Goal: Task Accomplishment & Management: Use online tool/utility

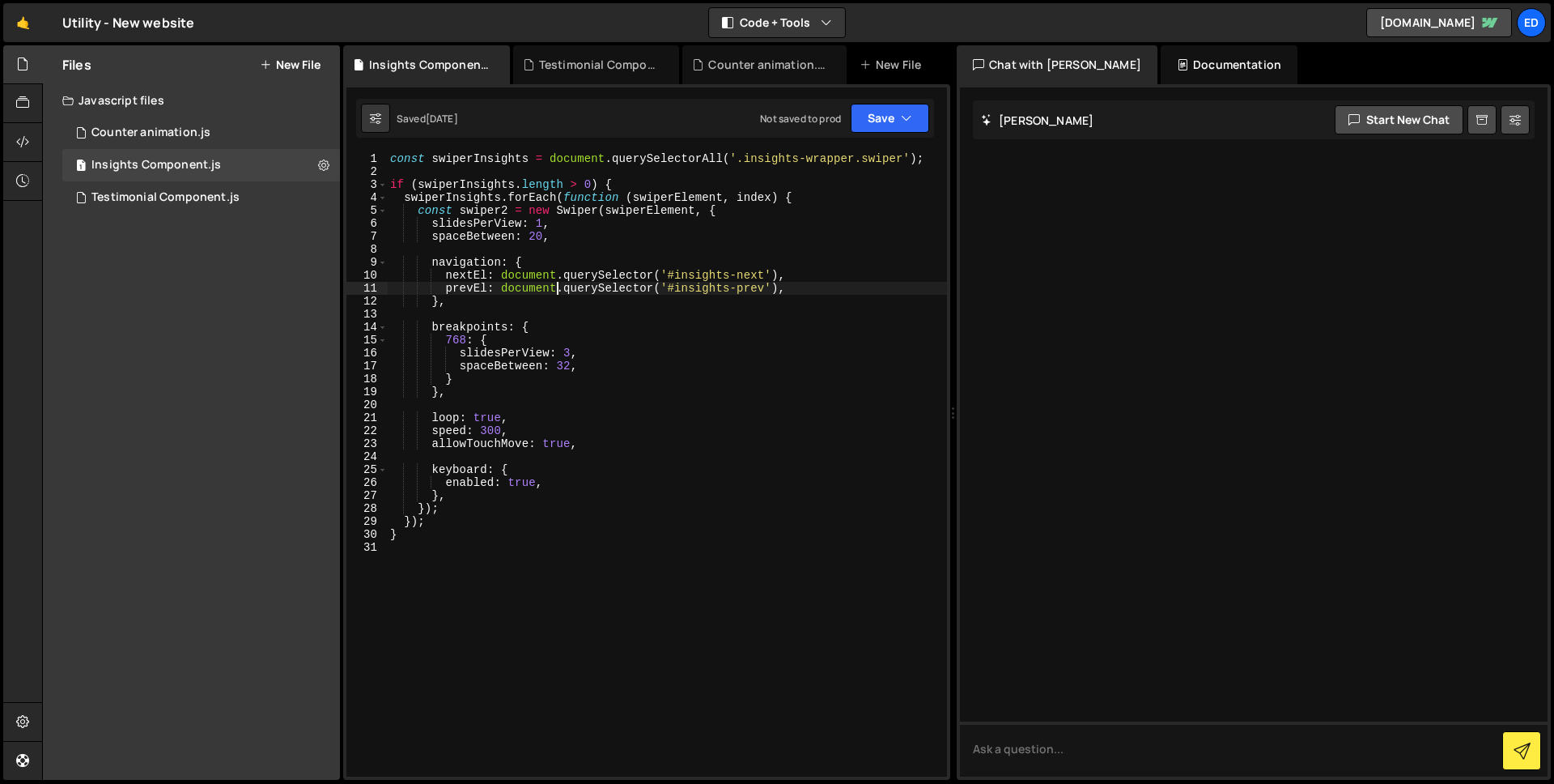
scroll to position [0, 12]
click at [169, 201] on div "Testimonial Component.js" at bounding box center [166, 198] width 148 height 14
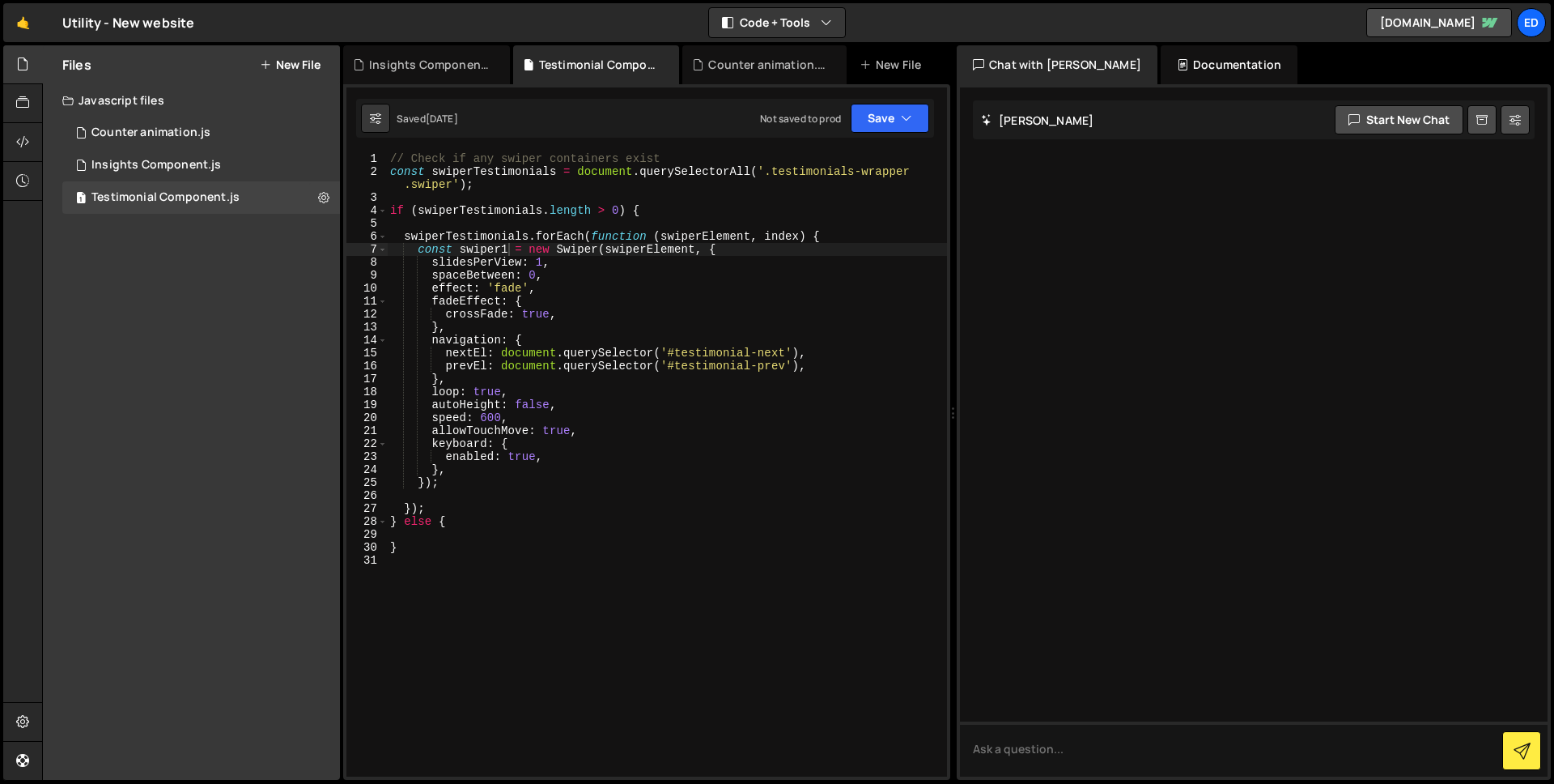
type textarea "},"
click at [482, 475] on div "// Check if any swiper containers exist const swiperTestimonials = document . q…" at bounding box center [667, 477] width 560 height 650
paste textarea "}"
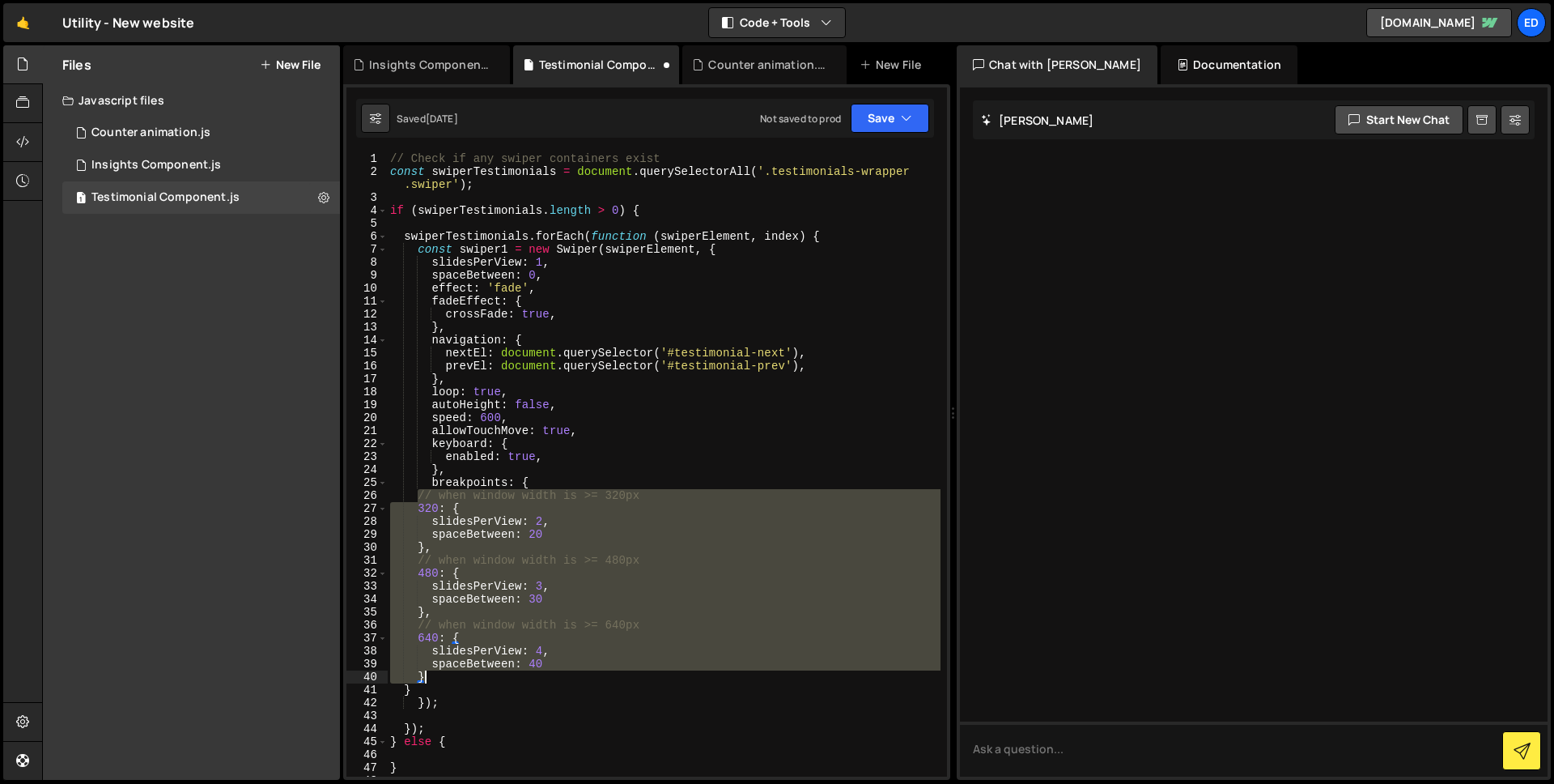
drag, startPoint x: 420, startPoint y: 491, endPoint x: 606, endPoint y: 673, distance: 260.2
click at [606, 672] on div "// Check if any swiper containers exist const swiperTestimonials = document . q…" at bounding box center [664, 477] width 554 height 650
click at [479, 626] on div "// Check if any swiper containers exist const swiperTestimonials = document . q…" at bounding box center [664, 464] width 554 height 624
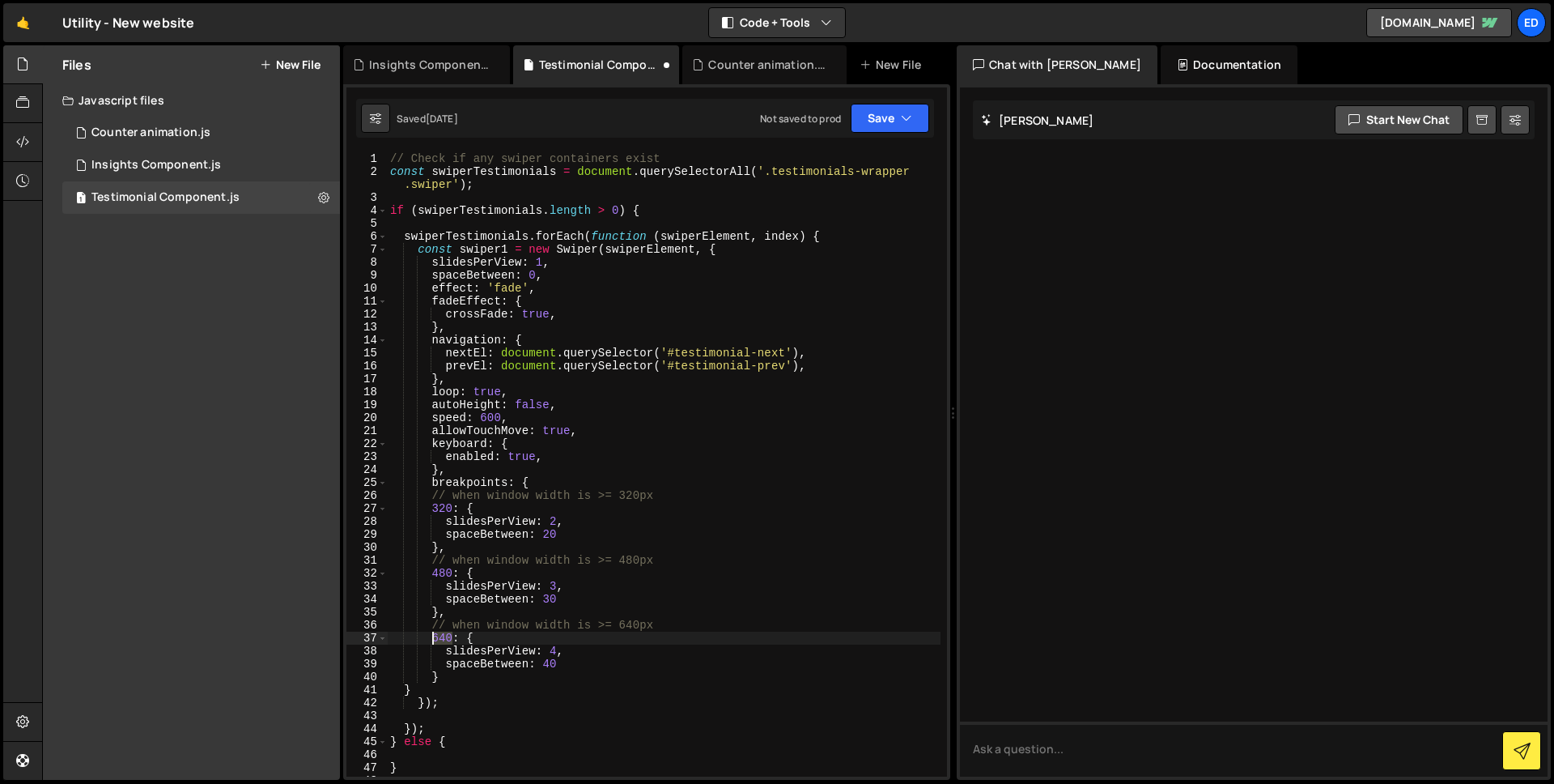
drag, startPoint x: 453, startPoint y: 634, endPoint x: 433, endPoint y: 633, distance: 20.0
click at [433, 633] on div "// Check if any swiper containers exist const swiperTestimonials = document . q…" at bounding box center [664, 477] width 554 height 650
click at [556, 651] on div "// Check if any swiper containers exist const swiperTestimonials = document . q…" at bounding box center [664, 477] width 554 height 650
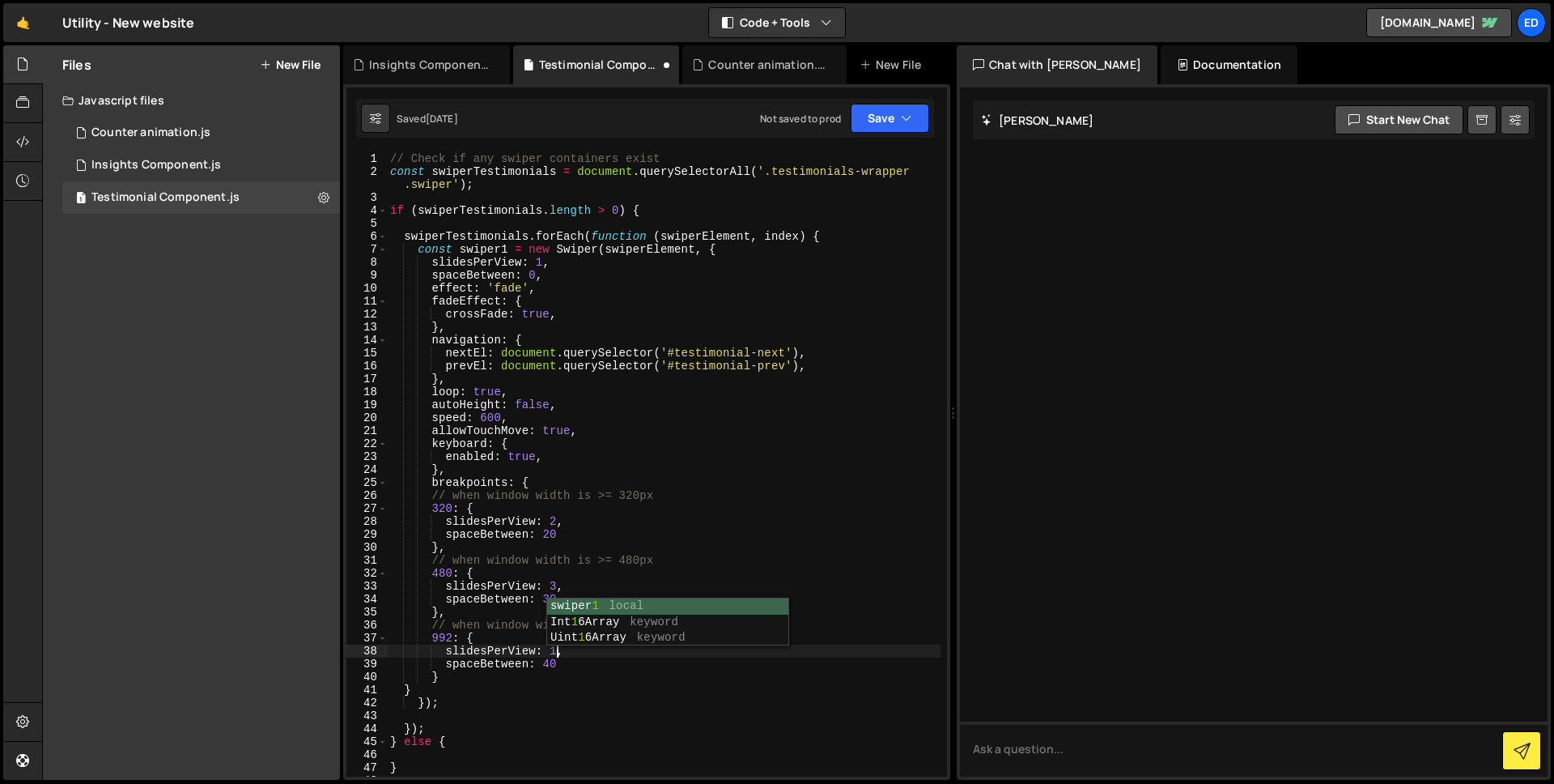
click at [555, 666] on div "// Check if any swiper containers exist const swiperTestimonials = document . q…" at bounding box center [664, 477] width 554 height 650
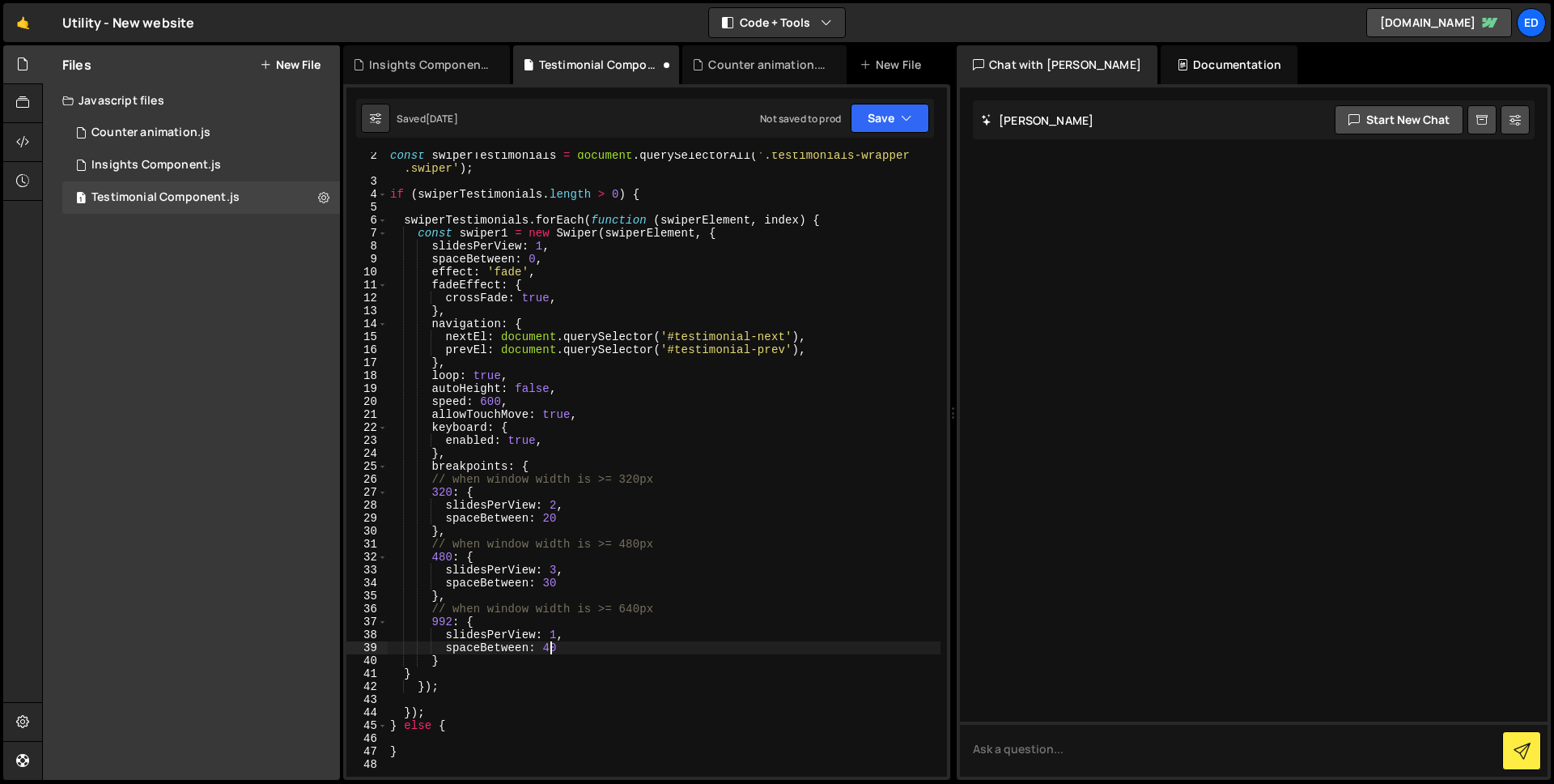
click at [549, 644] on div "const swiperTestimonials = document . querySelectorAll ( '.testimonials-wrapper…" at bounding box center [664, 480] width 554 height 663
click at [852, 659] on div "const swiperTestimonials = document . querySelectorAll ( '.testimonials-wrapper…" at bounding box center [664, 480] width 554 height 663
click at [551, 582] on div "const swiperTestimonials = document . querySelectorAll ( '.testimonials-wrapper…" at bounding box center [664, 480] width 554 height 663
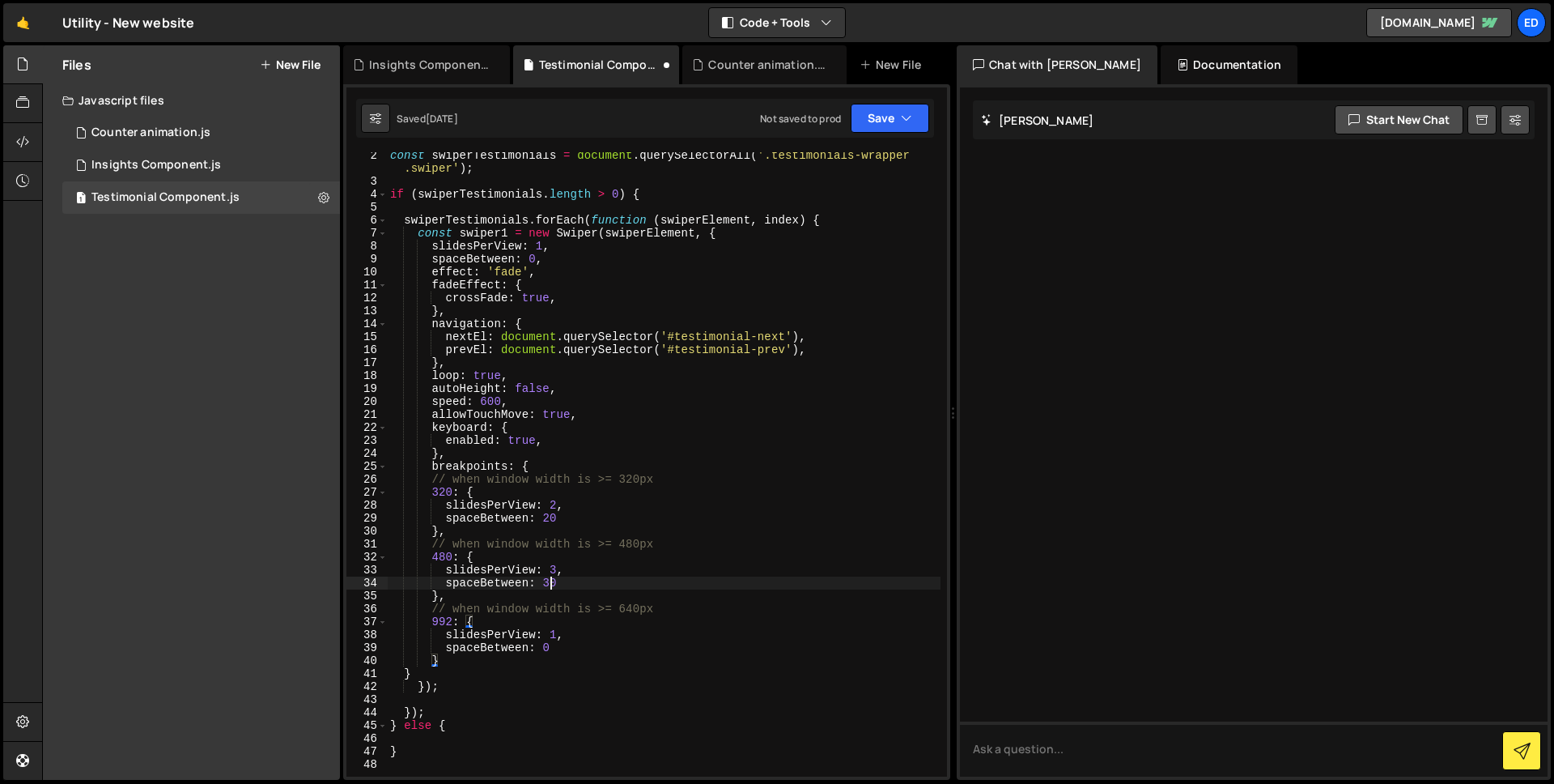
click at [551, 582] on div "const swiperTestimonials = document . querySelectorAll ( '.testimonials-wrapper…" at bounding box center [664, 480] width 554 height 663
click at [558, 567] on div "const swiperTestimonials = document . querySelectorAll ( '.testimonials-wrapper…" at bounding box center [664, 480] width 554 height 663
click at [554, 518] on div "const swiperTestimonials = document . querySelectorAll ( '.testimonials-wrapper…" at bounding box center [664, 480] width 554 height 663
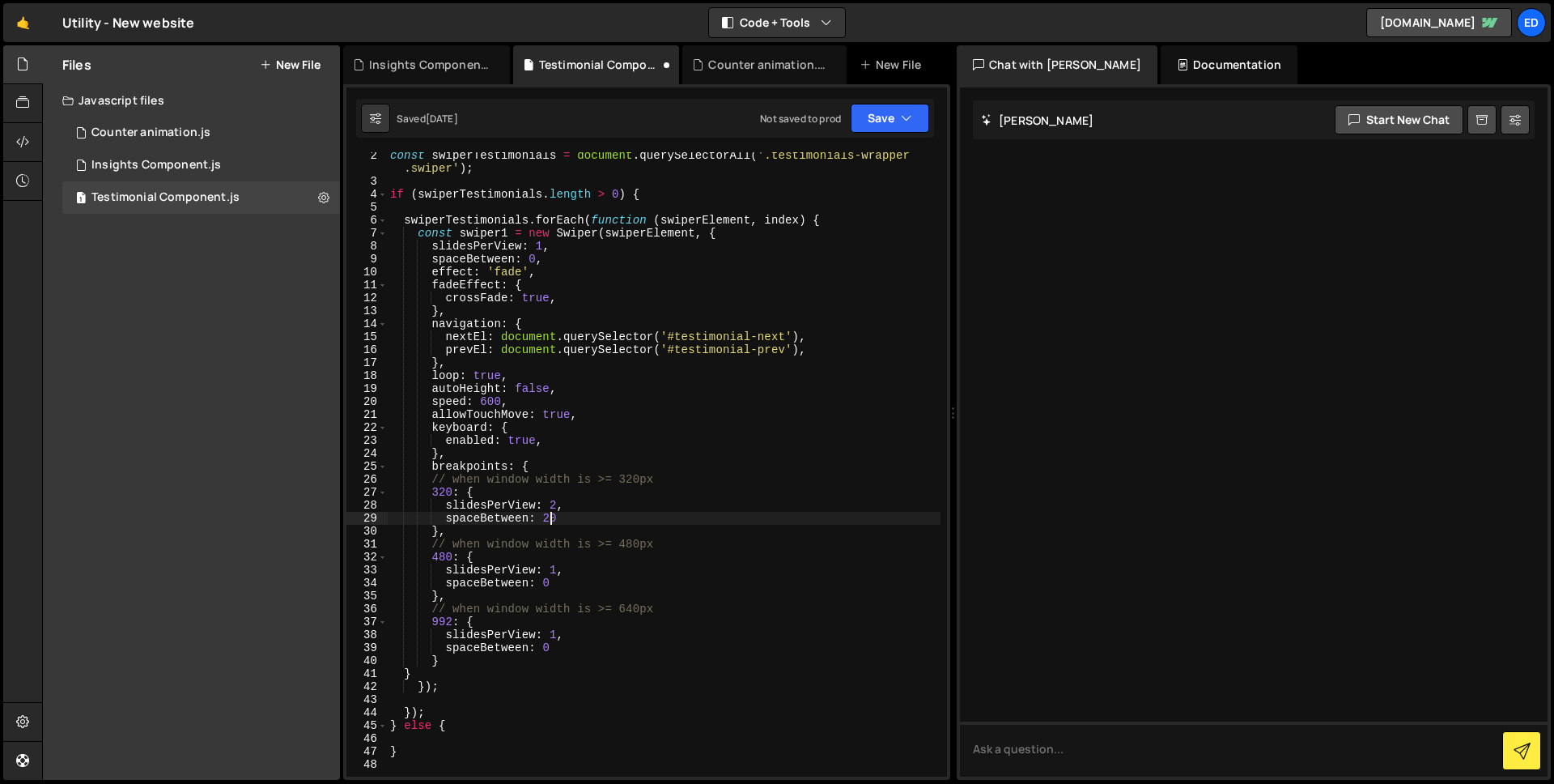
scroll to position [0, 11]
click at [452, 663] on div "const swiperTestimonials = document . querySelectorAll ( '.testimonials-wrapper…" at bounding box center [664, 480] width 554 height 663
type textarea "// when window width is >= 320px"
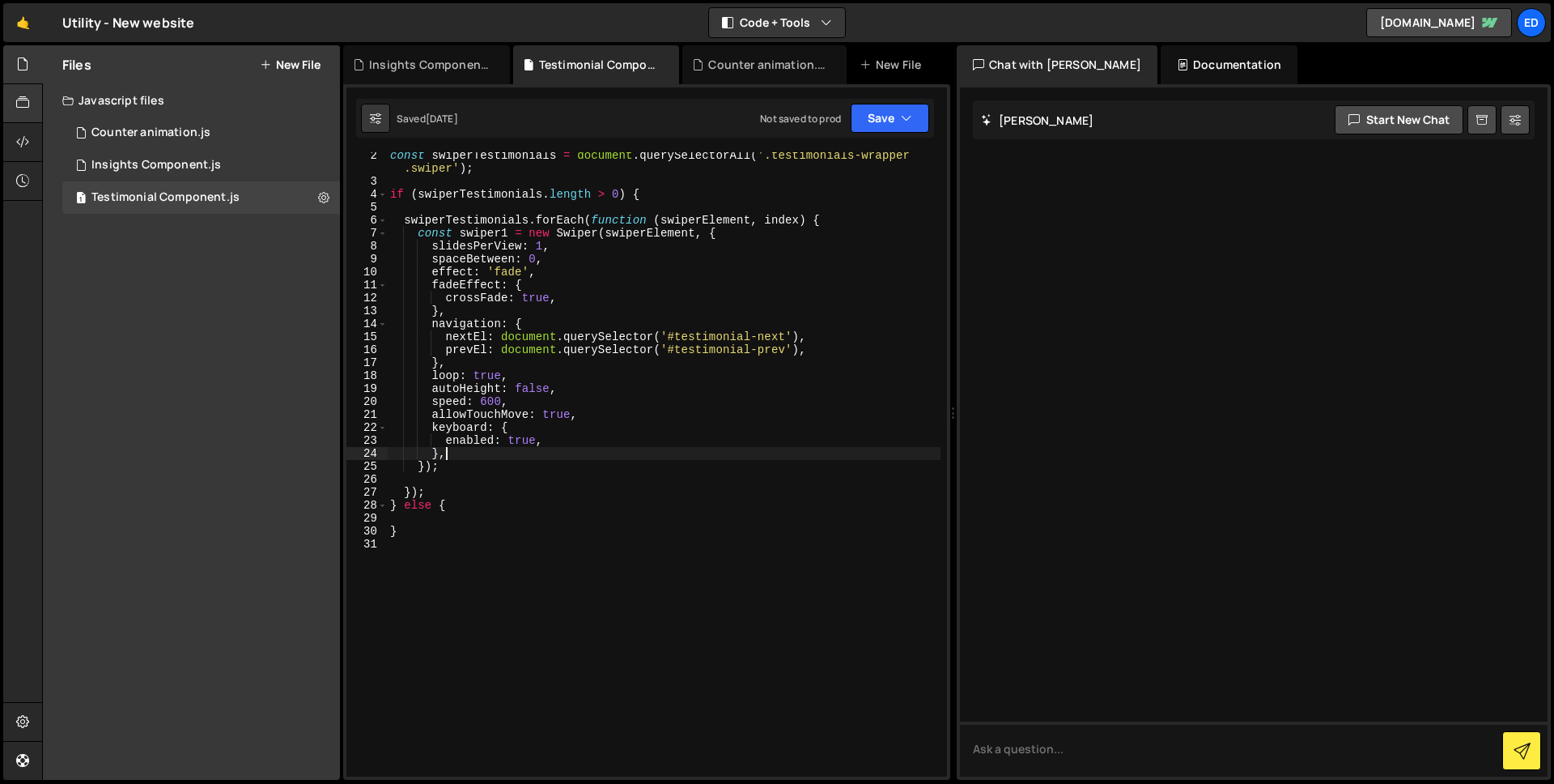
type textarea "},"
